Goal: Task Accomplishment & Management: Manage account settings

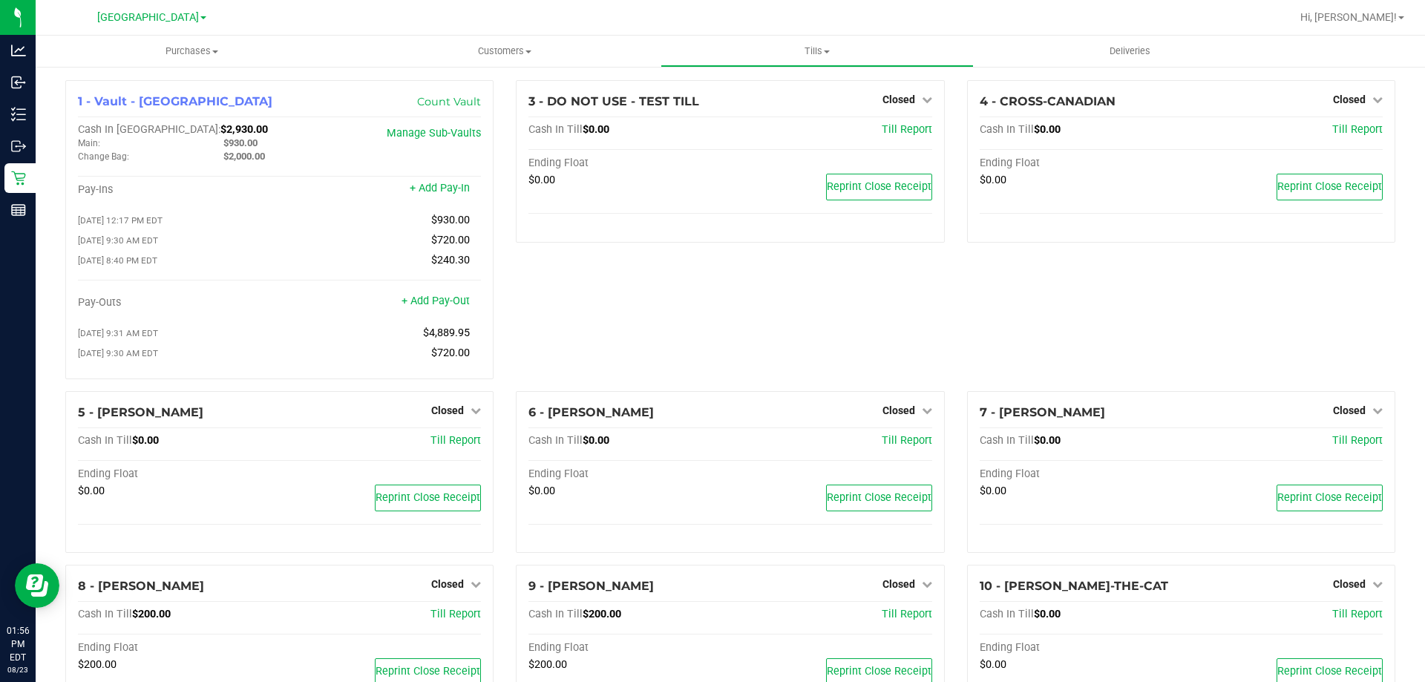
scroll to position [362, 0]
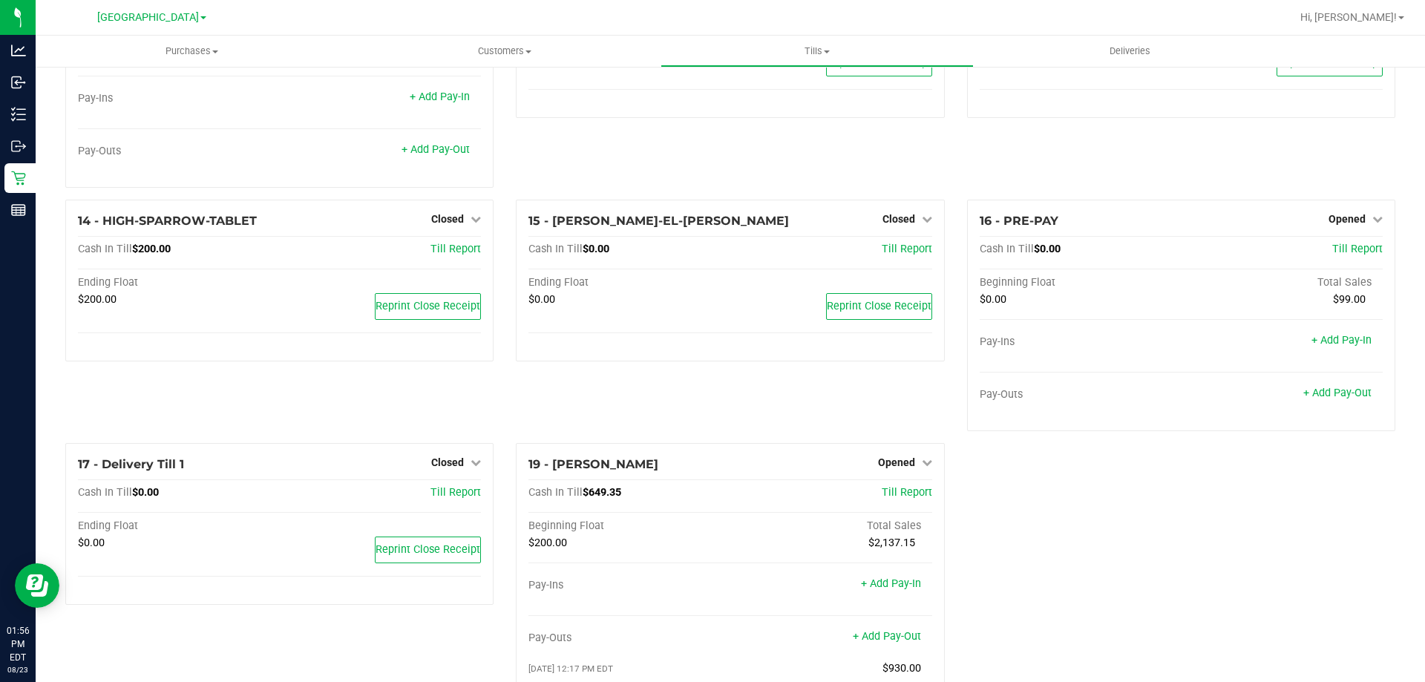
scroll to position [829, 0]
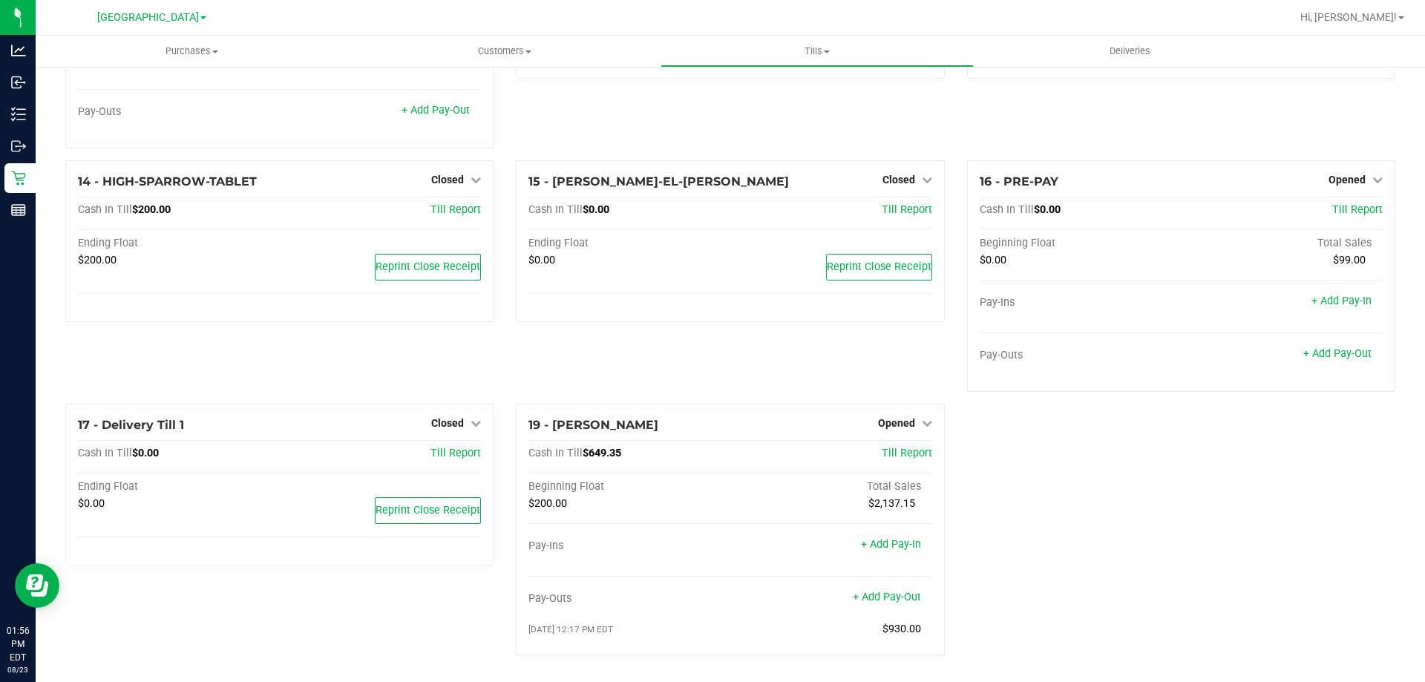
click at [1397, 9] on div "Hi, [PERSON_NAME]!" at bounding box center [1353, 17] width 116 height 26
click at [1386, 25] on link "Hi, [PERSON_NAME]!" at bounding box center [1353, 18] width 116 height 16
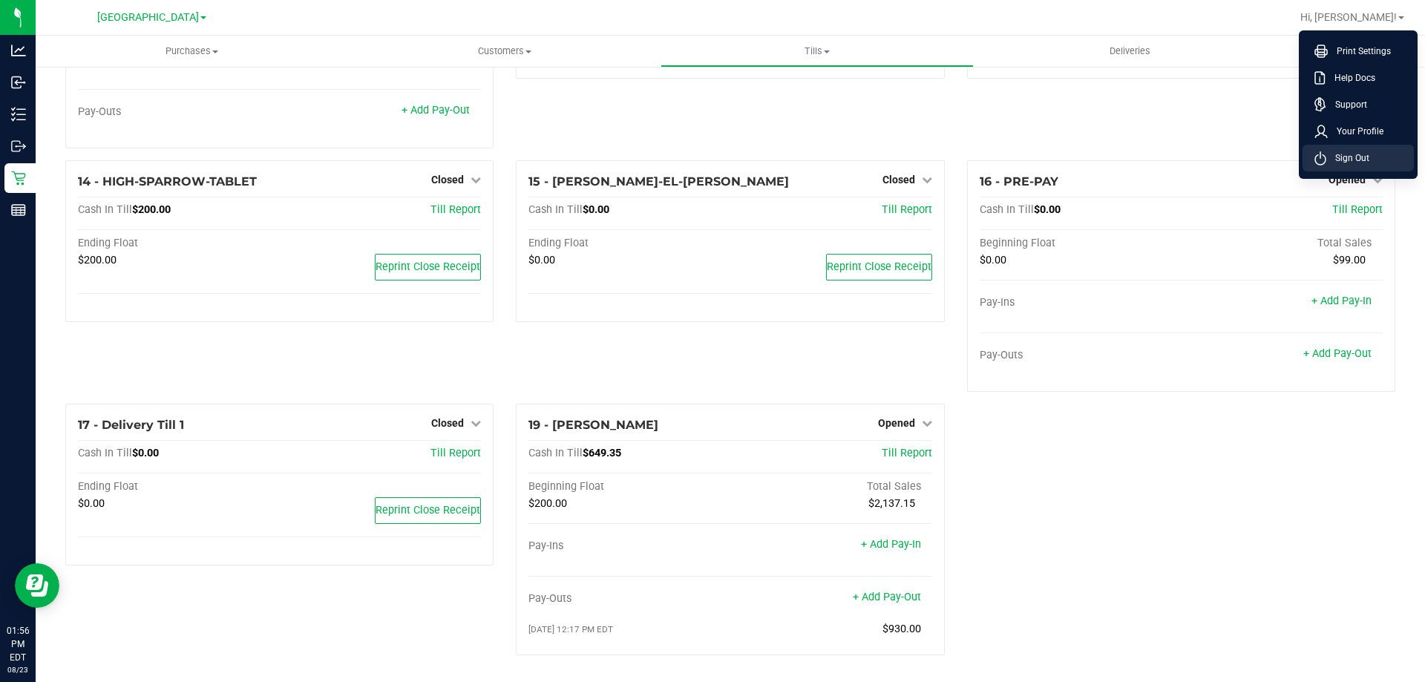
click at [1345, 155] on span "Sign Out" at bounding box center [1348, 158] width 43 height 15
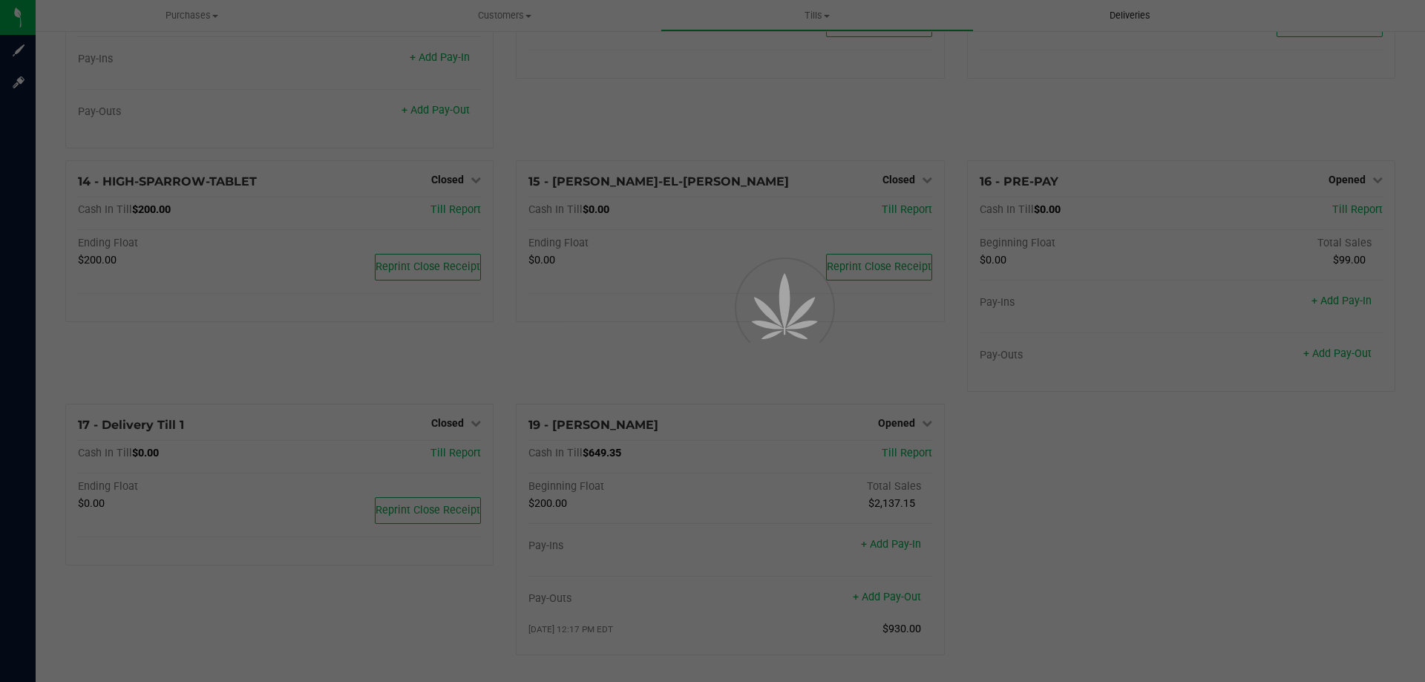
scroll to position [793, 0]
